Goal: Information Seeking & Learning: Compare options

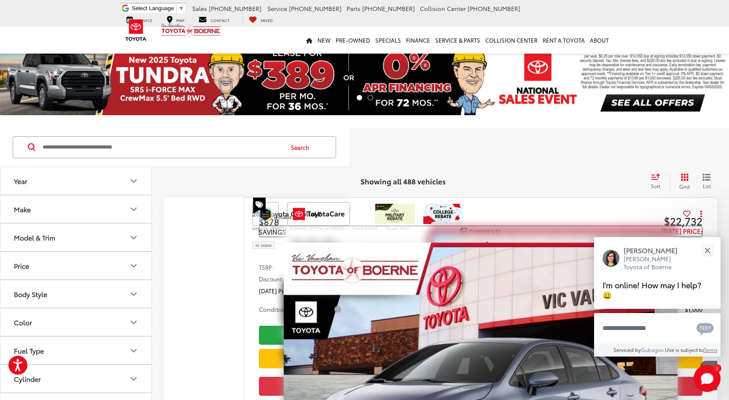
click at [152, 154] on input "Search by Make, Model, or Keyword" at bounding box center [162, 147] width 241 height 20
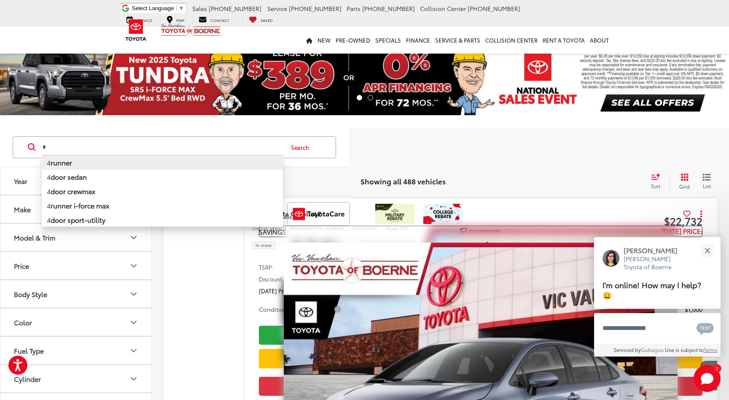
click at [66, 164] on b "runner" at bounding box center [62, 162] width 22 height 10
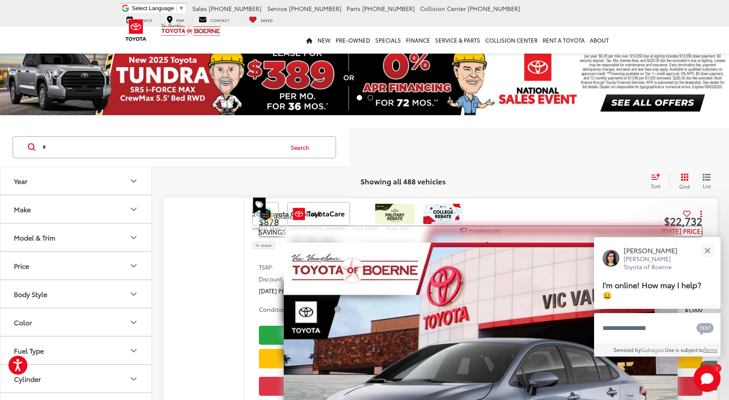
type input "*******"
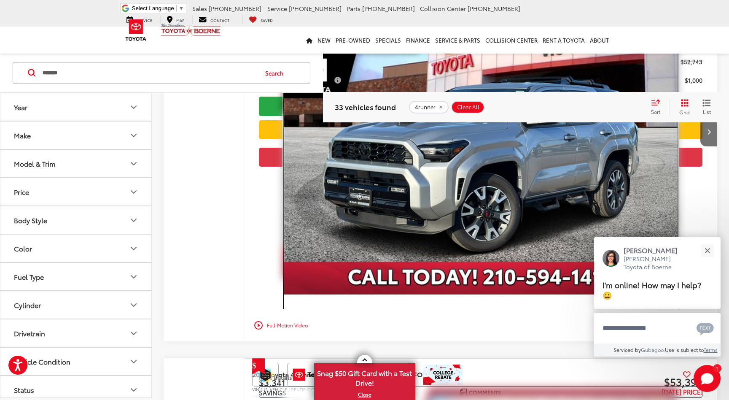
click at [475, 197] on img "2025 Toyota 4Runner TRD Sport 0" at bounding box center [481, 146] width 394 height 295
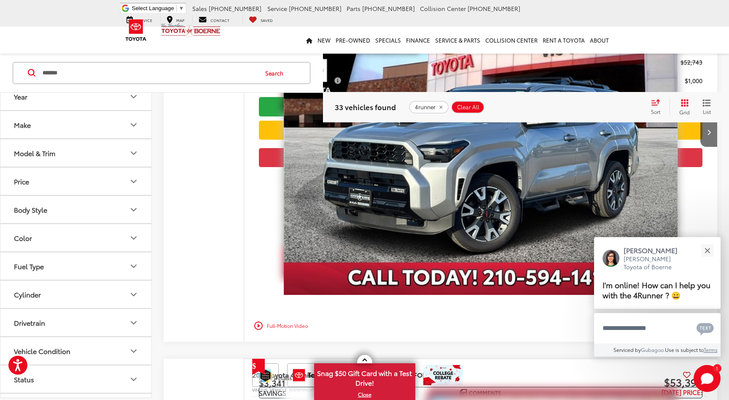
scroll to position [2237, 0]
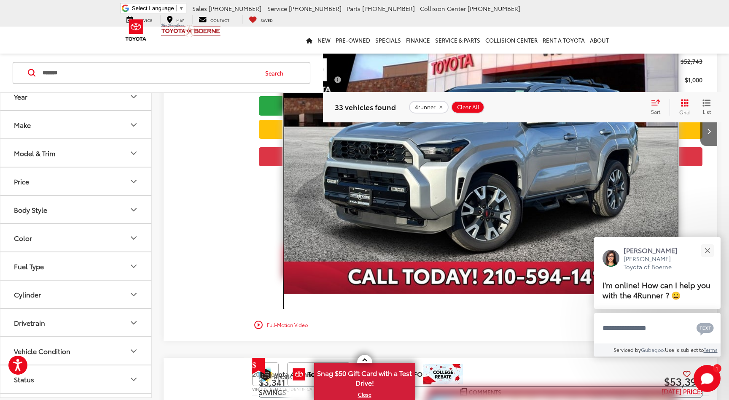
click at [484, 170] on img "2025 Toyota 4Runner TRD Sport 0" at bounding box center [481, 145] width 394 height 295
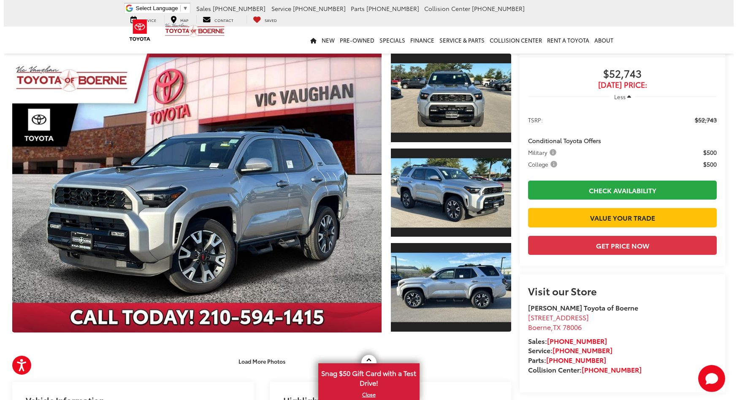
scroll to position [84, 0]
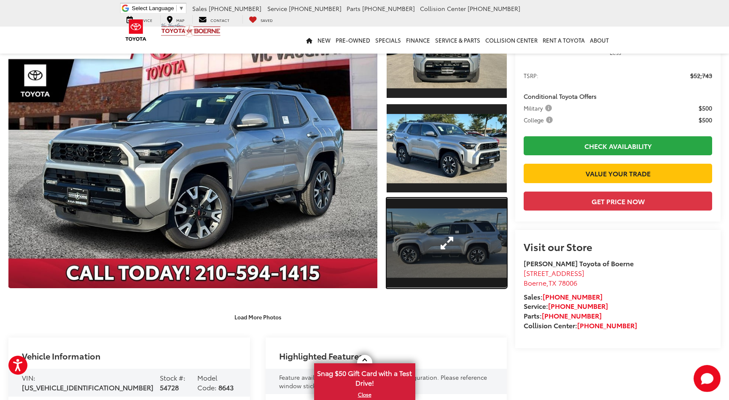
click at [451, 242] on link "Expand Photo 3" at bounding box center [447, 243] width 120 height 90
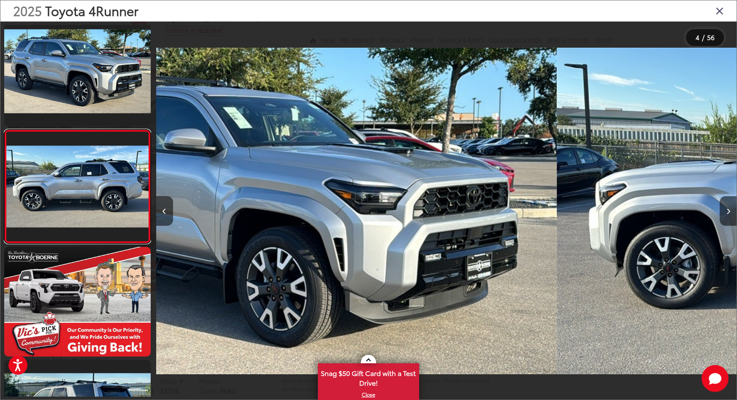
scroll to position [0, 1740]
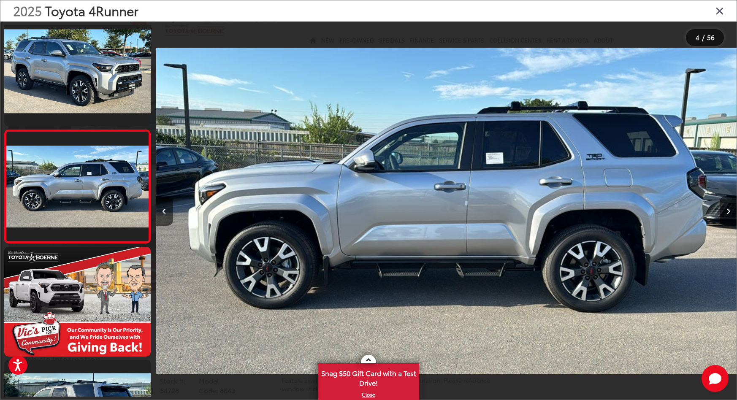
click at [719, 10] on icon "Close gallery" at bounding box center [719, 10] width 8 height 11
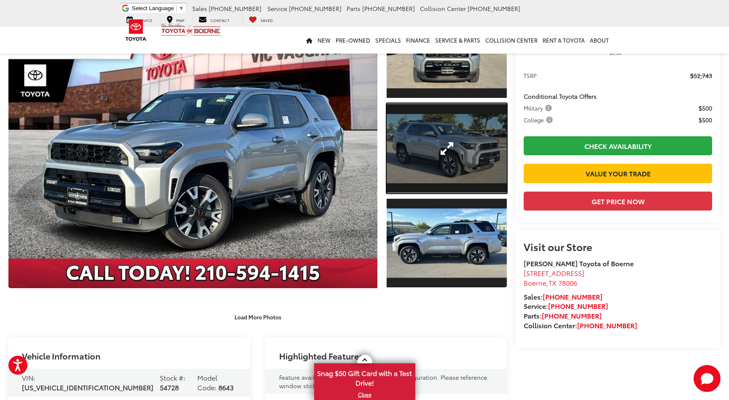
click at [445, 151] on link "Expand Photo 2" at bounding box center [447, 148] width 120 height 90
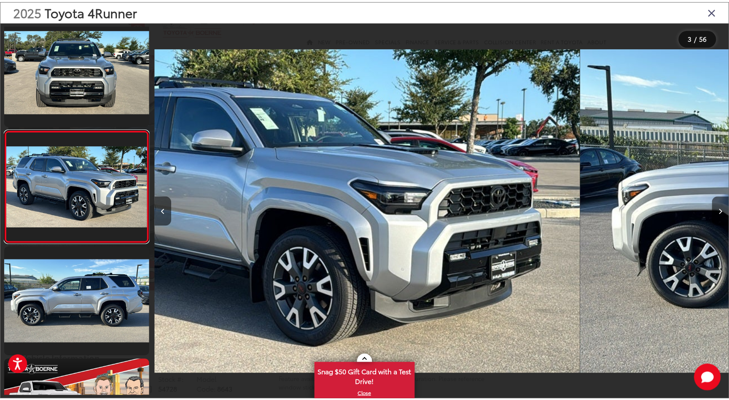
scroll to position [0, 1160]
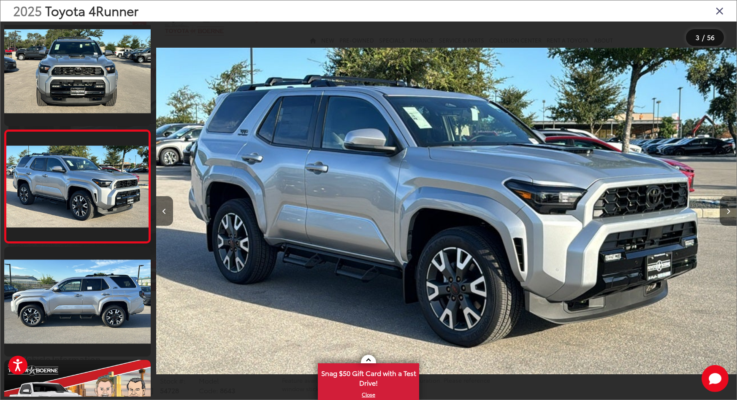
click at [719, 11] on icon "Close gallery" at bounding box center [719, 10] width 8 height 11
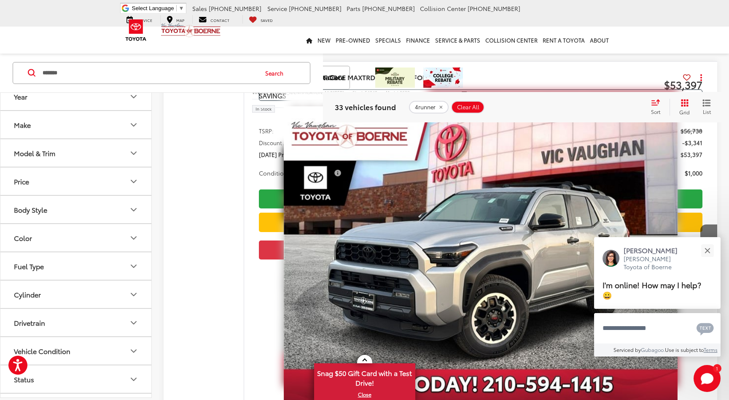
scroll to position [2574, 0]
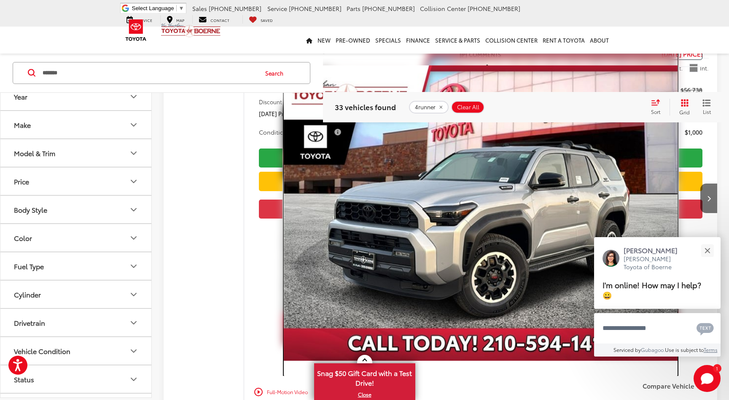
click at [532, 203] on img "2025 Toyota 4Runner i-FORCE MAX TRD Off-Road i-FORCE MAX 0" at bounding box center [481, 212] width 394 height 295
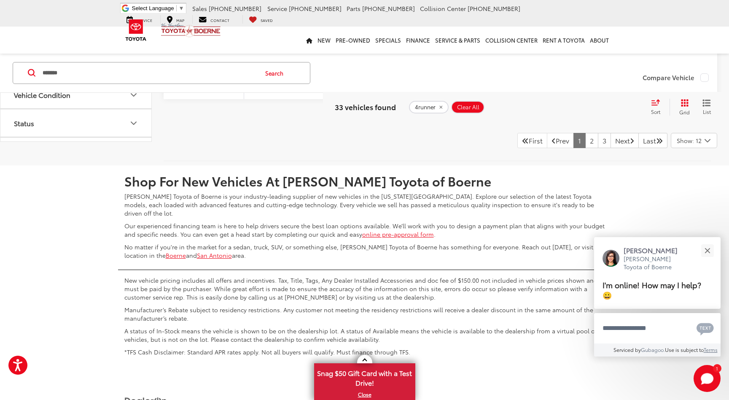
scroll to position [4895, 0]
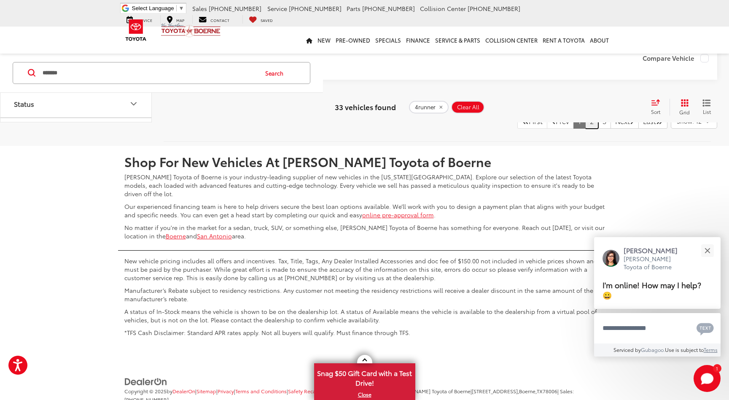
drag, startPoint x: 581, startPoint y: 141, endPoint x: 581, endPoint y: 147, distance: 5.5
click at [586, 129] on link "2" at bounding box center [592, 120] width 13 height 15
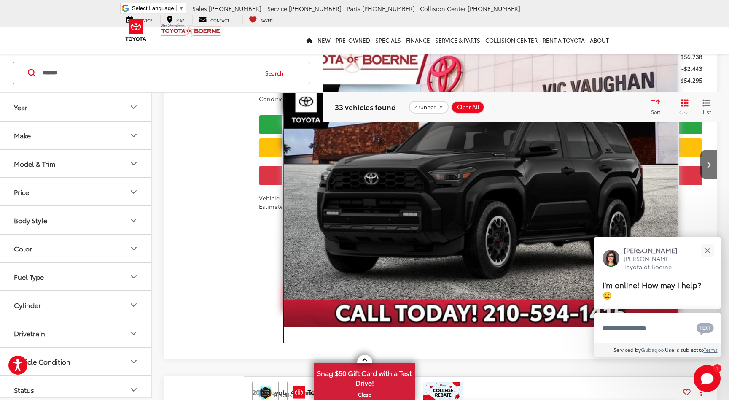
click at [540, 220] on img "2025 Toyota 4Runner i-FORCE MAX TRD Off-Road i-FORCE MAX 0" at bounding box center [481, 179] width 394 height 295
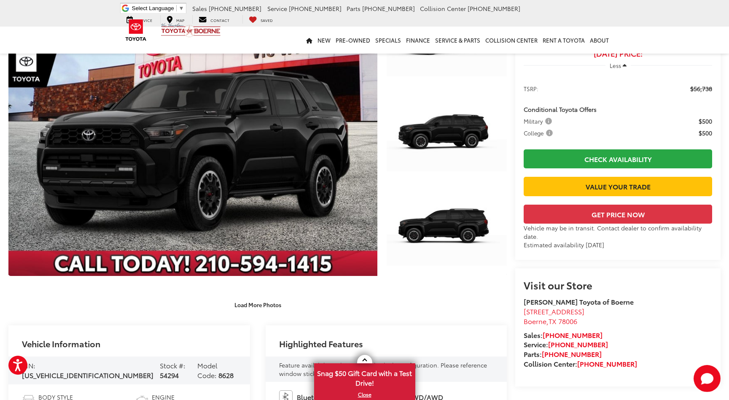
scroll to position [42, 0]
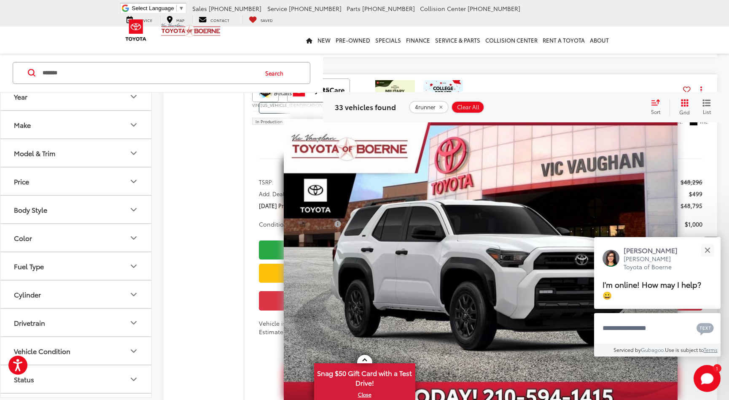
scroll to position [4063, 0]
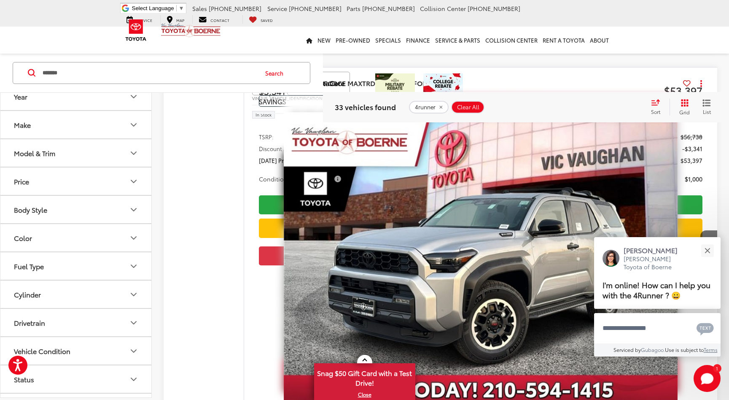
scroll to position [2523, 0]
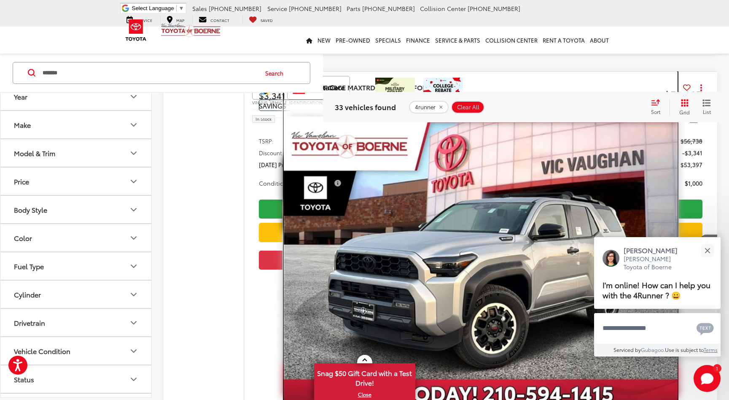
click at [513, 248] on img "2025 Toyota 4Runner i-FORCE MAX TRD Off-Road i-FORCE MAX 0" at bounding box center [481, 263] width 394 height 295
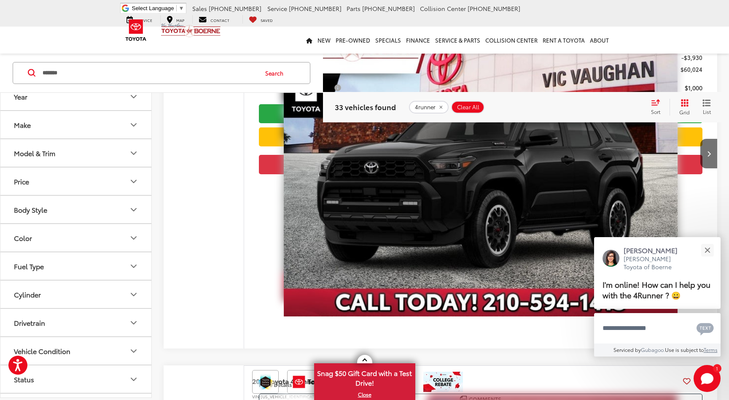
scroll to position [3831, 0]
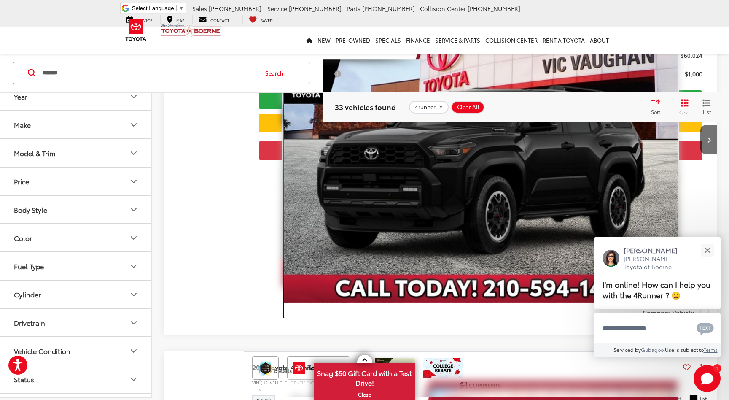
click at [537, 154] on img "2025 Toyota 4Runner i-FORCE MAX TRD Off-Road Premium i-FORCE MAX 0" at bounding box center [481, 154] width 394 height 295
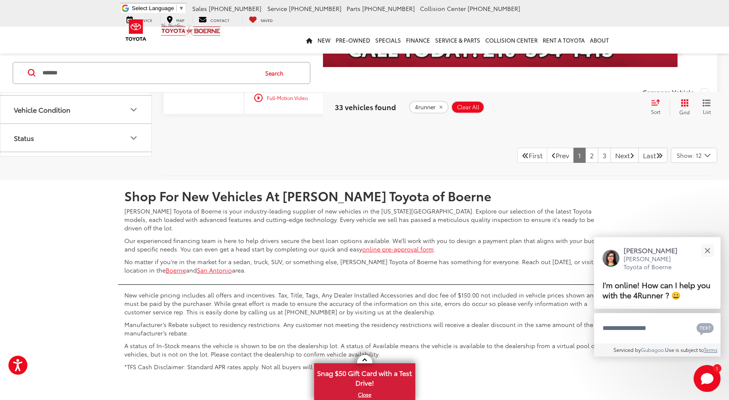
scroll to position [4901, 0]
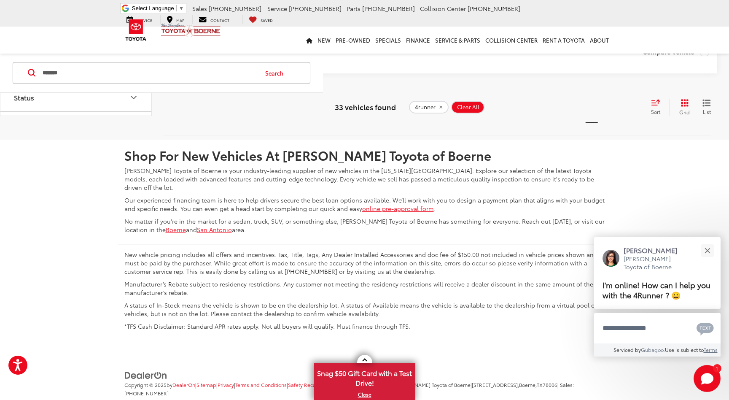
click at [586, 122] on link "2" at bounding box center [592, 114] width 13 height 15
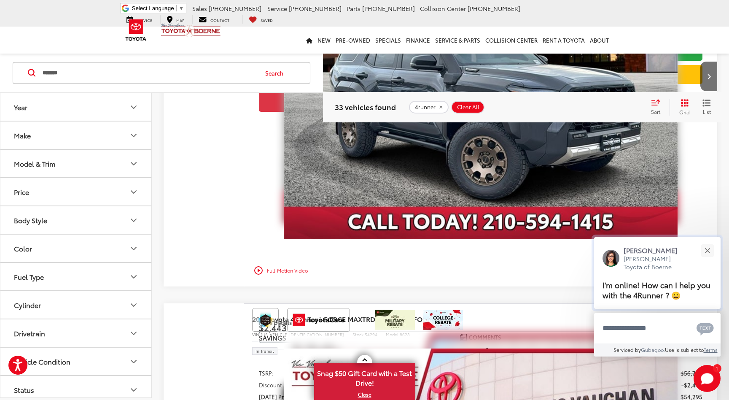
scroll to position [1129, 0]
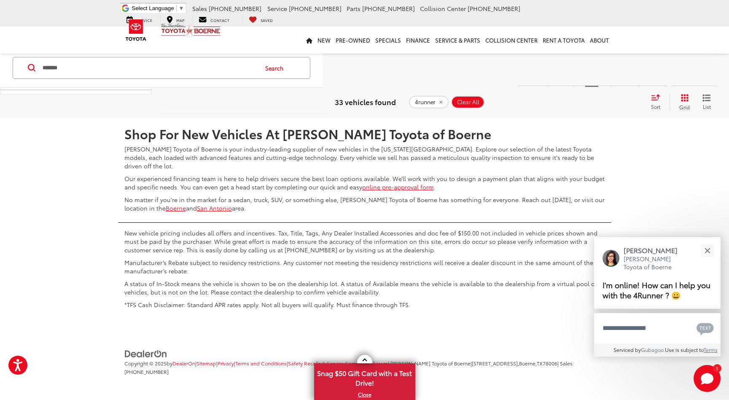
scroll to position [4780, 0]
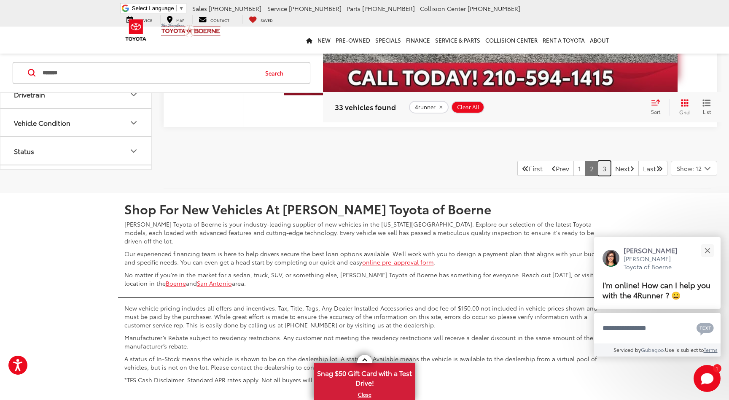
click at [598, 176] on link "3" at bounding box center [604, 168] width 13 height 15
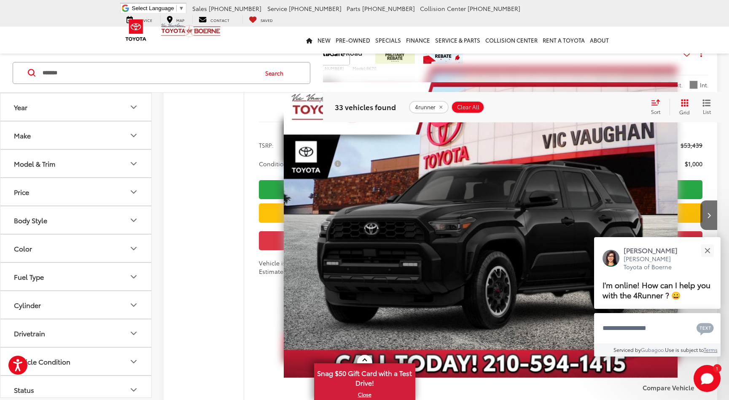
scroll to position [211, 0]
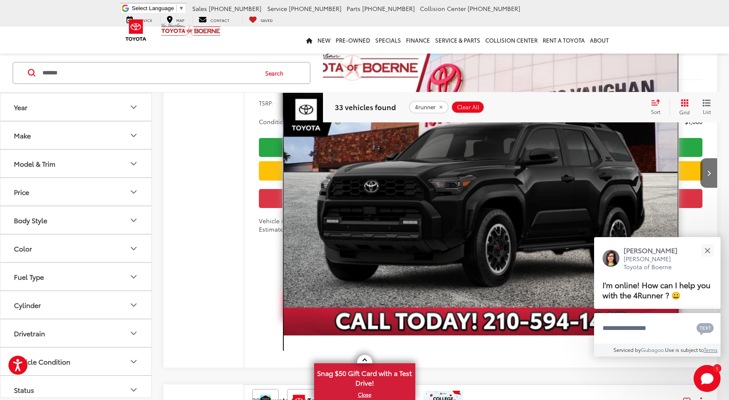
click at [587, 176] on img "2025 Toyota 4Runner TRD Off-Road 0" at bounding box center [481, 187] width 394 height 295
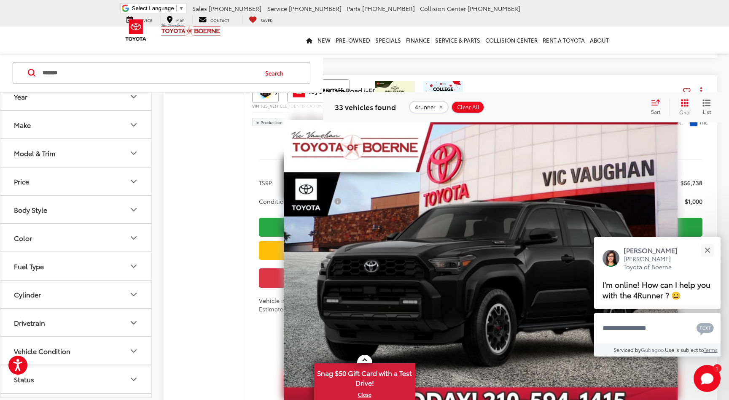
scroll to position [929, 0]
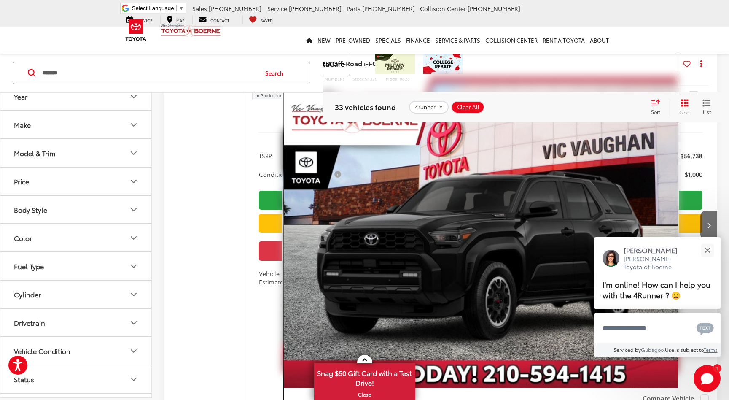
click at [535, 249] on img "2025 Toyota 4Runner TRD Off-Road i-FORCE MAX 0" at bounding box center [481, 240] width 394 height 295
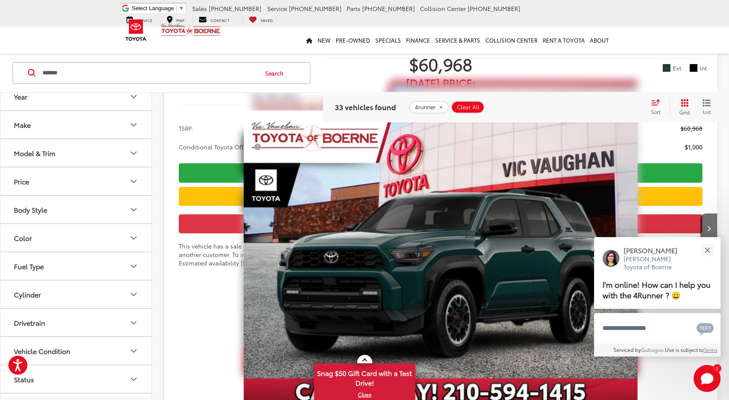
scroll to position [2161, 0]
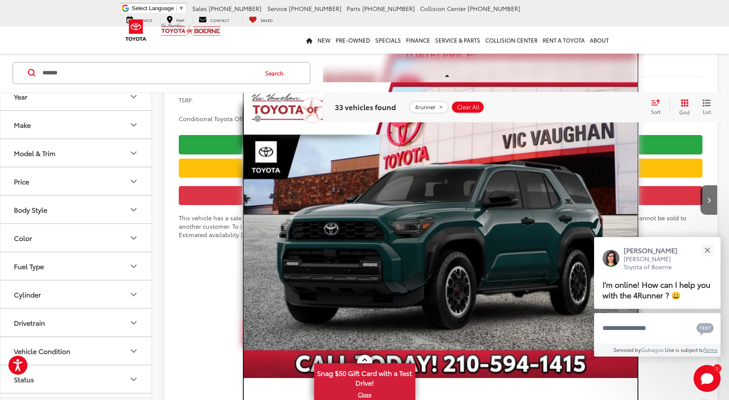
click at [471, 254] on img "2025 Toyota 4Runner TRD Off-Road Premium 0" at bounding box center [441, 229] width 394 height 295
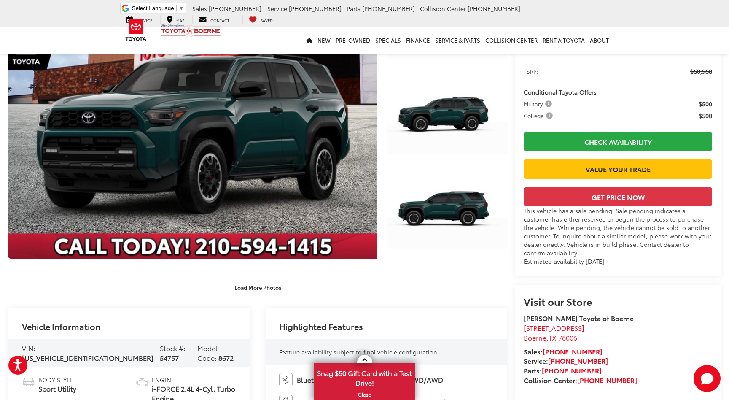
scroll to position [42, 0]
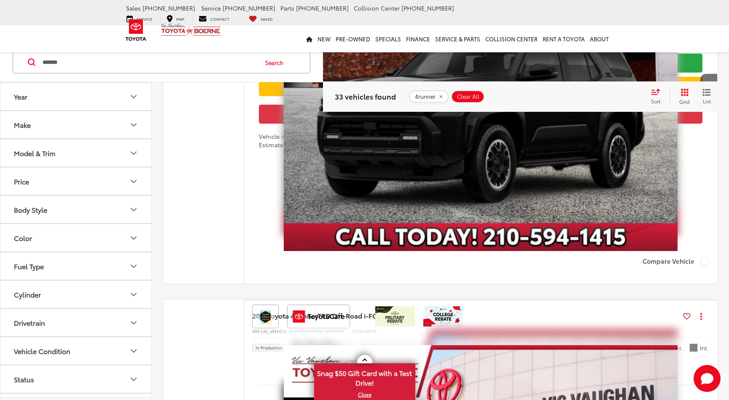
scroll to position [422, 0]
